Goal: Task Accomplishment & Management: Complete application form

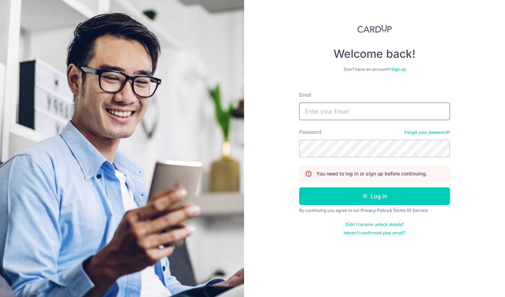
type input "[EMAIL_ADDRESS][DOMAIN_NAME]"
click at [374, 196] on button "Log in" at bounding box center [374, 197] width 151 height 18
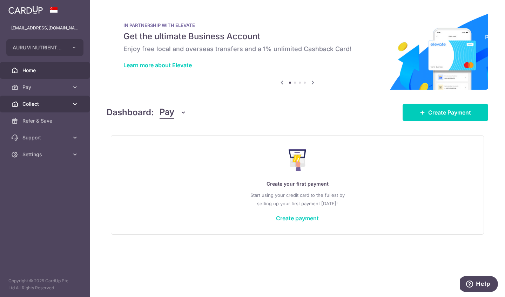
click at [47, 104] on span "Collect" at bounding box center [45, 104] width 46 height 7
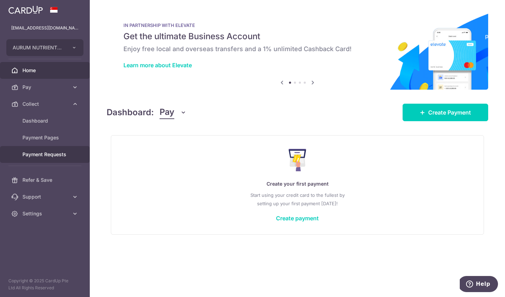
click at [41, 157] on span "Payment Requests" at bounding box center [45, 154] width 46 height 7
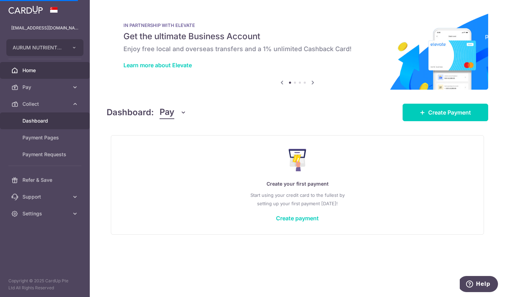
click at [42, 120] on span "Dashboard" at bounding box center [45, 120] width 46 height 7
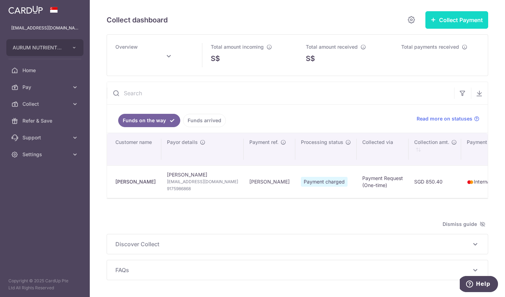
click at [445, 19] on button "Collect Payment" at bounding box center [456, 20] width 63 height 18
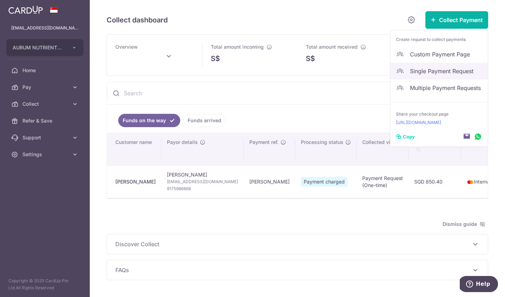
click at [419, 72] on span "Single Payment Request" at bounding box center [446, 71] width 72 height 8
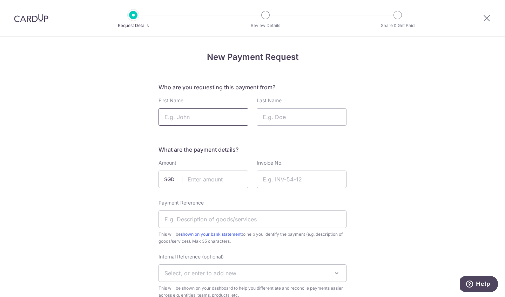
click at [199, 121] on input "First Name" at bounding box center [203, 117] width 90 height 18
type input "[PERSON_NAME]"
click at [282, 117] on input "Last Name" at bounding box center [302, 117] width 90 height 18
type input "B"
click at [195, 182] on input "text" at bounding box center [203, 180] width 90 height 18
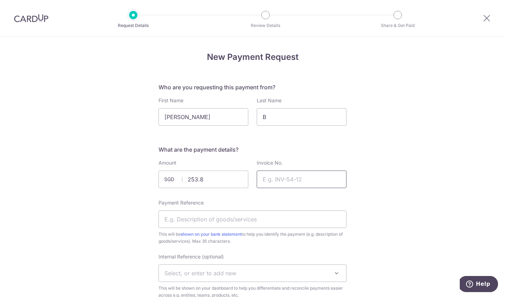
type input "253.80"
click at [264, 181] on input "Invoice No." at bounding box center [302, 180] width 90 height 18
type input "1"
click at [206, 221] on input "Payment Reference" at bounding box center [252, 220] width 188 height 18
type input "Chrsita"
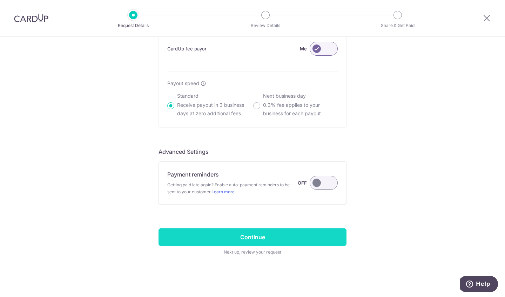
scroll to position [441, 0]
click at [257, 237] on input "Continue" at bounding box center [252, 238] width 188 height 18
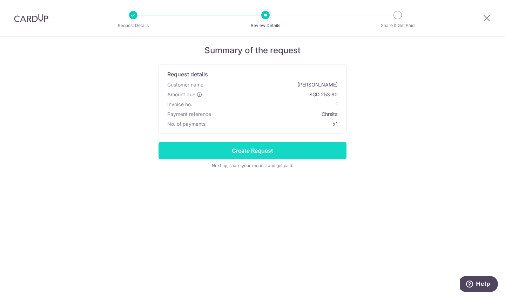
click at [268, 150] on input "Create Request" at bounding box center [252, 151] width 188 height 18
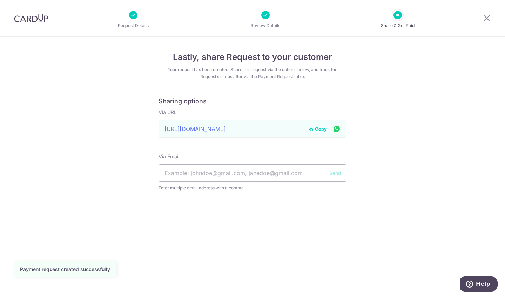
click at [322, 129] on span "Copy" at bounding box center [321, 128] width 12 height 7
click at [489, 18] on icon at bounding box center [486, 18] width 8 height 9
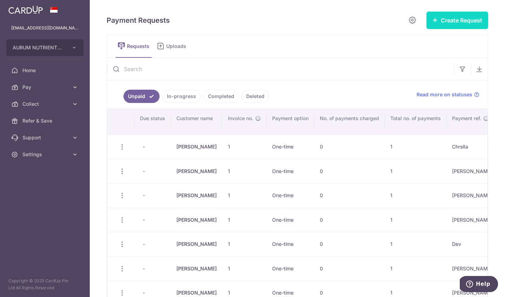
click at [445, 24] on button "Create Request" at bounding box center [457, 21] width 62 height 18
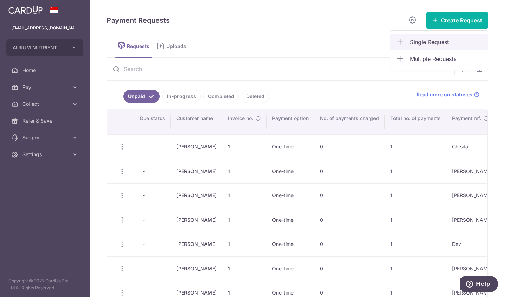
click at [431, 43] on span "Single Request" at bounding box center [446, 42] width 72 height 8
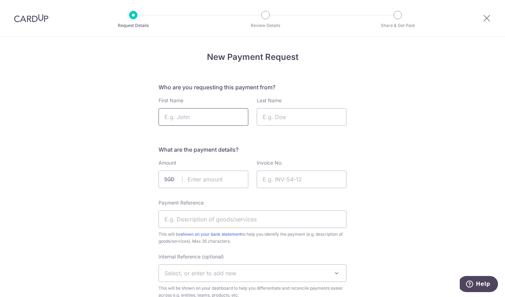
click at [215, 120] on input "First Name" at bounding box center [203, 117] width 90 height 18
type input "[PERSON_NAME]"
click at [293, 115] on input "Last Name" at bounding box center [302, 117] width 90 height 18
type input "C"
click at [216, 177] on input "text" at bounding box center [203, 180] width 90 height 18
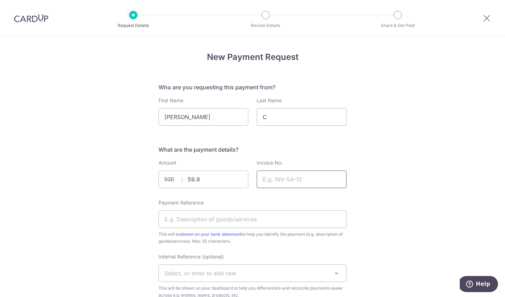
type input "59.90"
click at [289, 183] on input "Invoice No." at bounding box center [302, 180] width 90 height 18
type input "1"
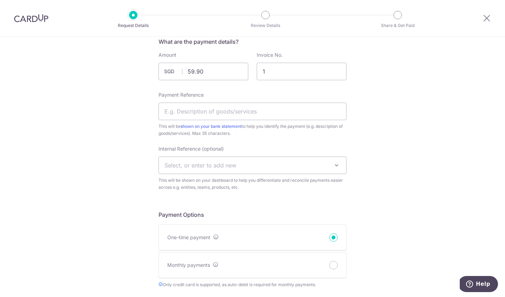
scroll to position [64, 0]
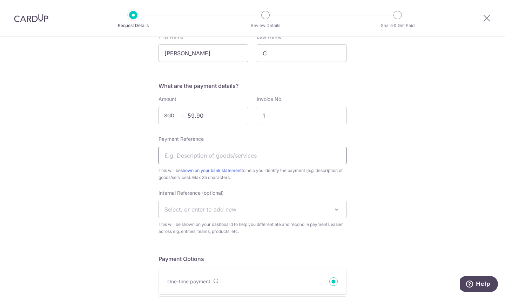
click at [223, 156] on input "Payment Reference" at bounding box center [252, 156] width 188 height 18
type input "[PERSON_NAME]"
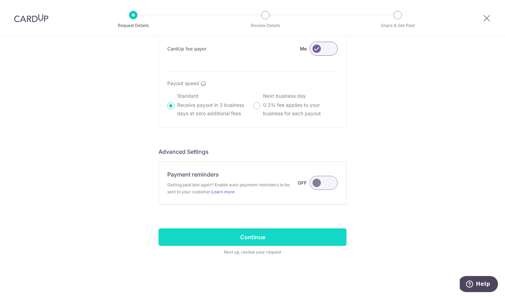
scroll to position [441, 0]
click at [258, 238] on input "Continue" at bounding box center [252, 238] width 188 height 18
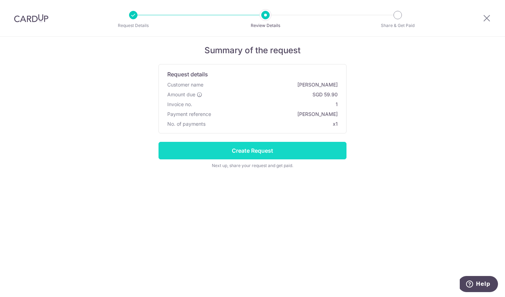
click at [253, 146] on input "Create Request" at bounding box center [252, 151] width 188 height 18
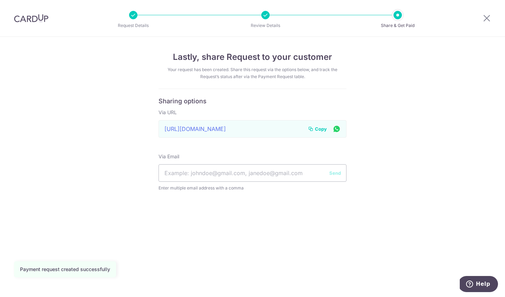
click at [323, 129] on span "Copy" at bounding box center [321, 128] width 12 height 7
click at [486, 19] on icon at bounding box center [486, 18] width 8 height 9
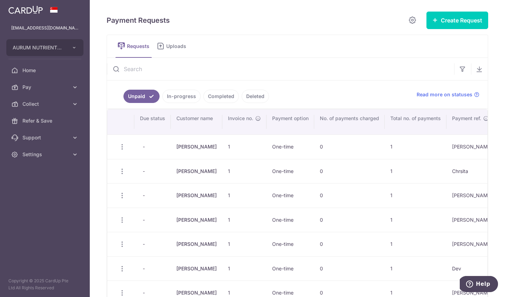
click at [182, 97] on link "In-progress" at bounding box center [181, 96] width 38 height 13
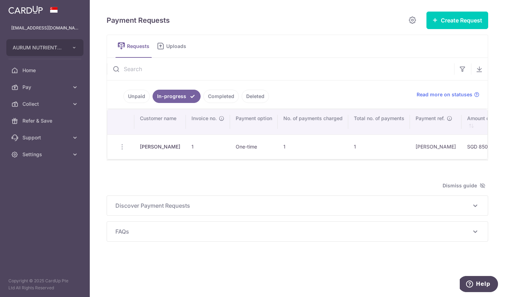
click at [223, 97] on link "Completed" at bounding box center [220, 96] width 35 height 13
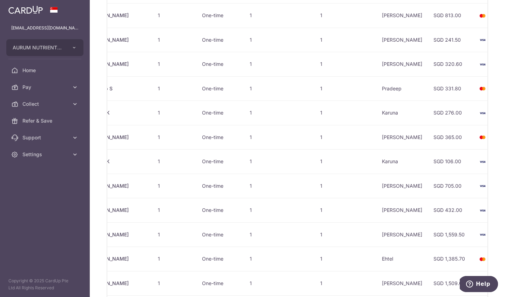
scroll to position [0, 54]
